Goal: Transaction & Acquisition: Book appointment/travel/reservation

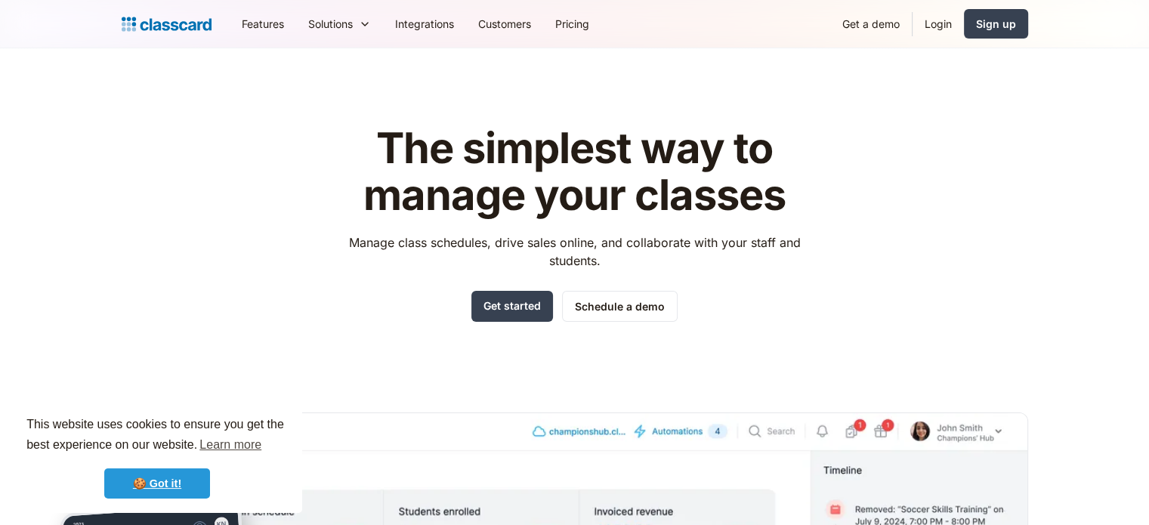
click at [154, 489] on link "🍪 Got it!" at bounding box center [157, 483] width 106 height 30
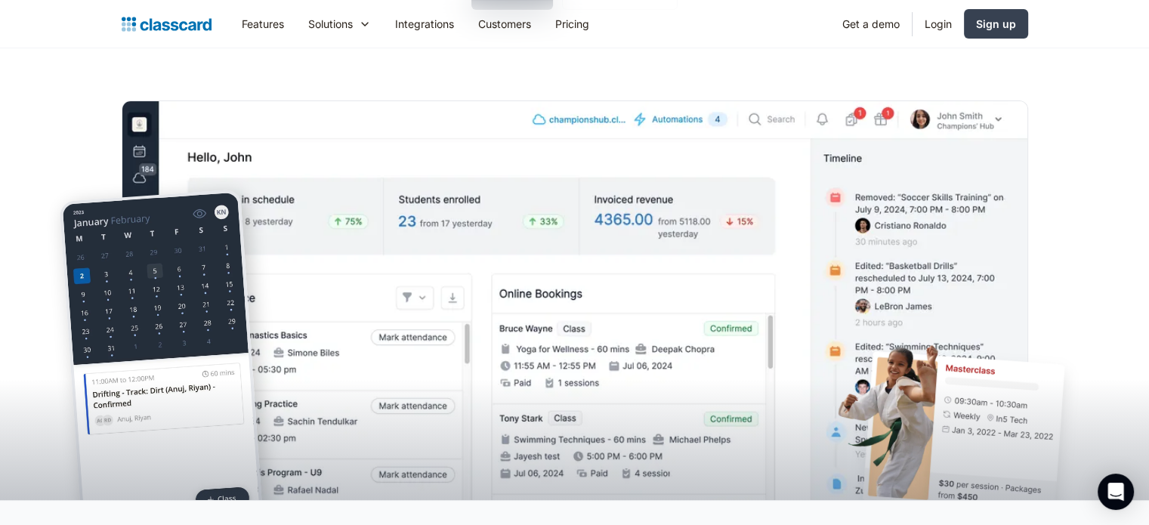
scroll to position [151, 0]
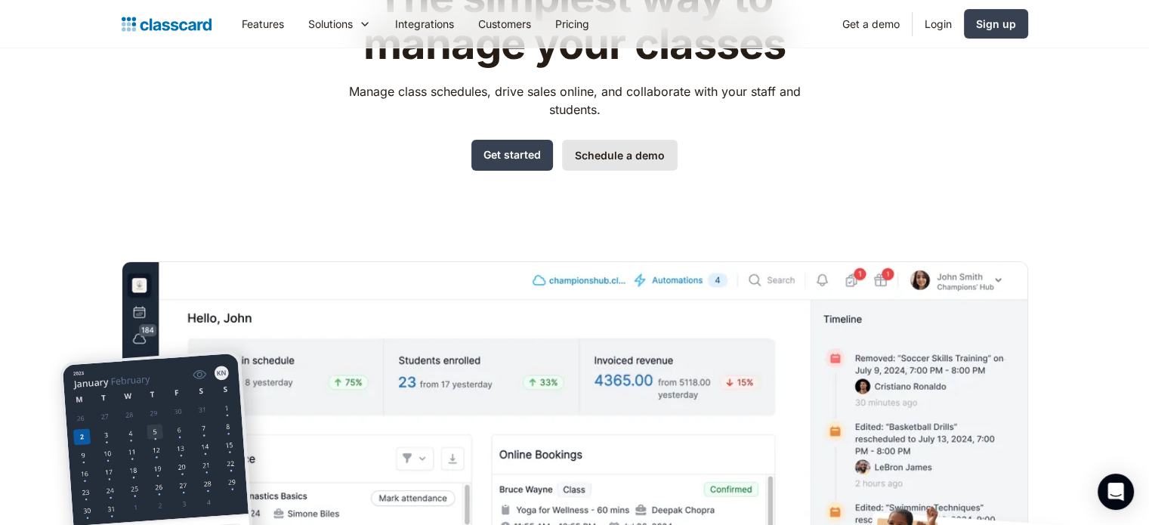
click at [604, 159] on link "Schedule a demo" at bounding box center [620, 155] width 116 height 31
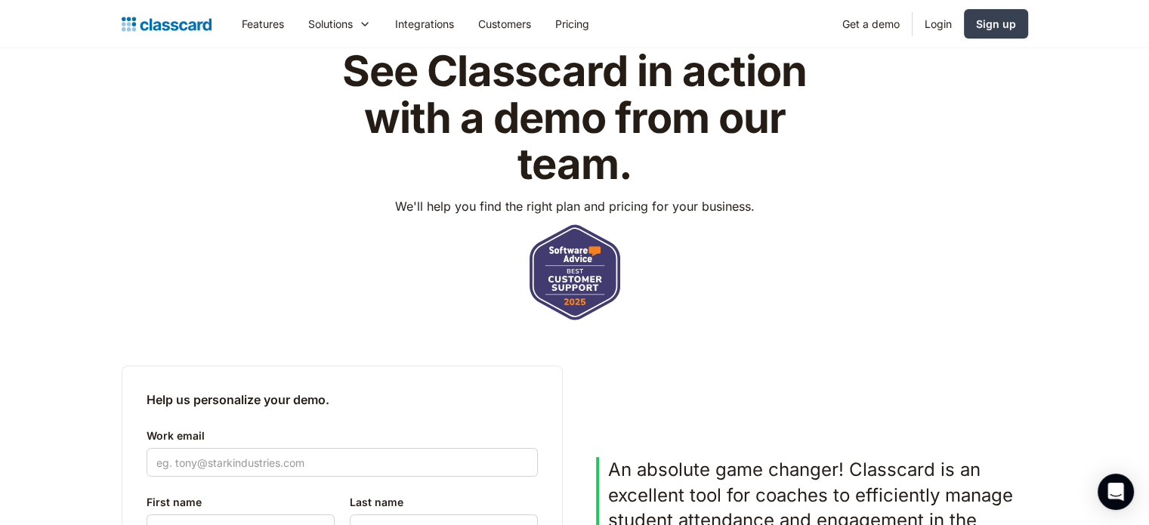
scroll to position [76, 0]
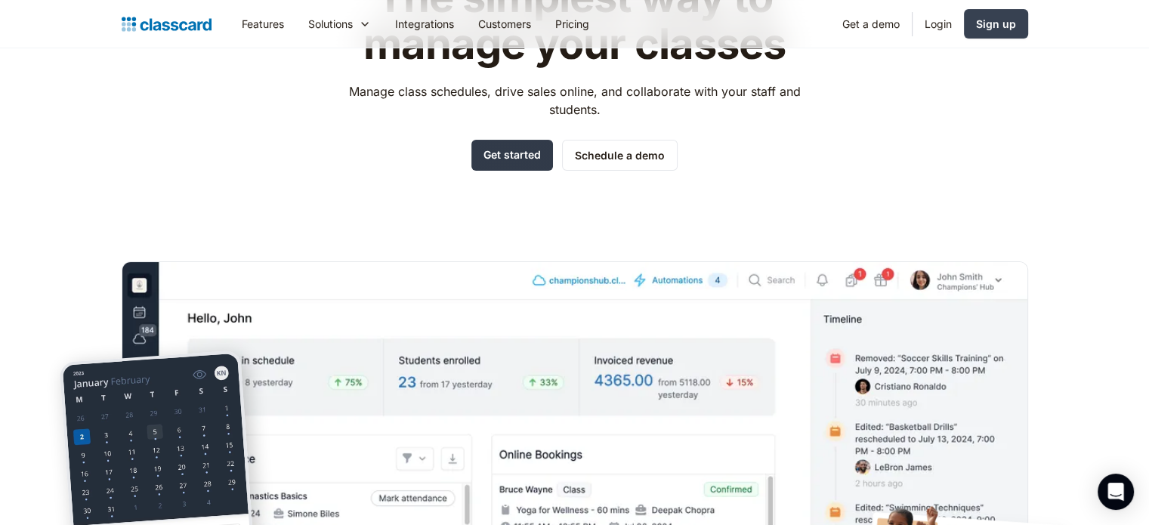
click at [529, 157] on link "Get started" at bounding box center [512, 155] width 82 height 31
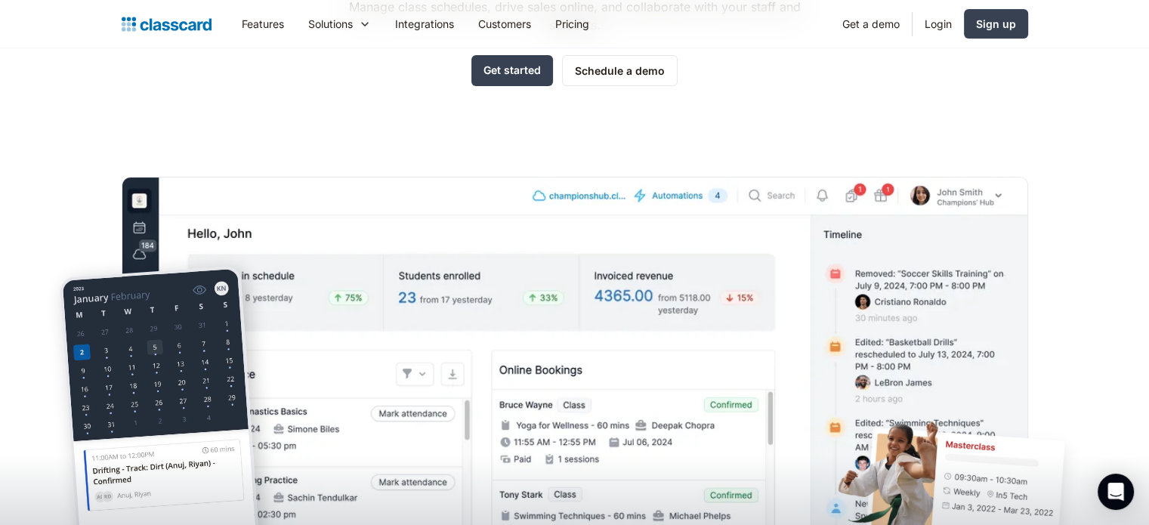
scroll to position [227, 0]
